Goal: Navigation & Orientation: Find specific page/section

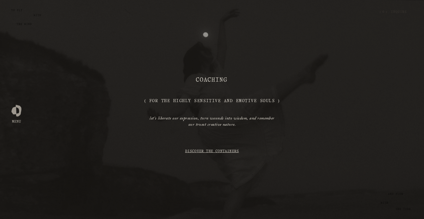
click at [204, 154] on link "Discover the Containers" at bounding box center [212, 151] width 54 height 11
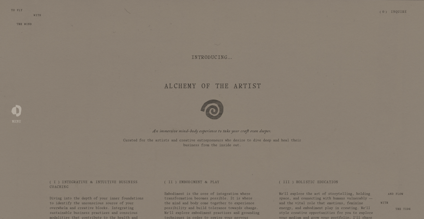
scroll to position [1163, 0]
click at [17, 111] on div at bounding box center [16, 110] width 10 height 10
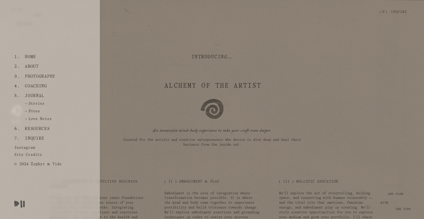
click at [28, 56] on link "Home" at bounding box center [30, 57] width 15 height 10
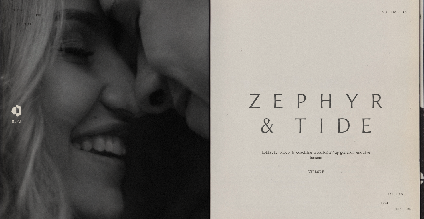
click at [314, 171] on link "Explore" at bounding box center [316, 172] width 178 height 17
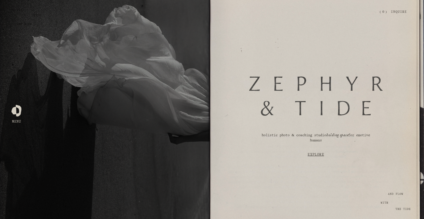
scroll to position [190, 0]
